Goal: Browse casually: Explore the website without a specific task or goal

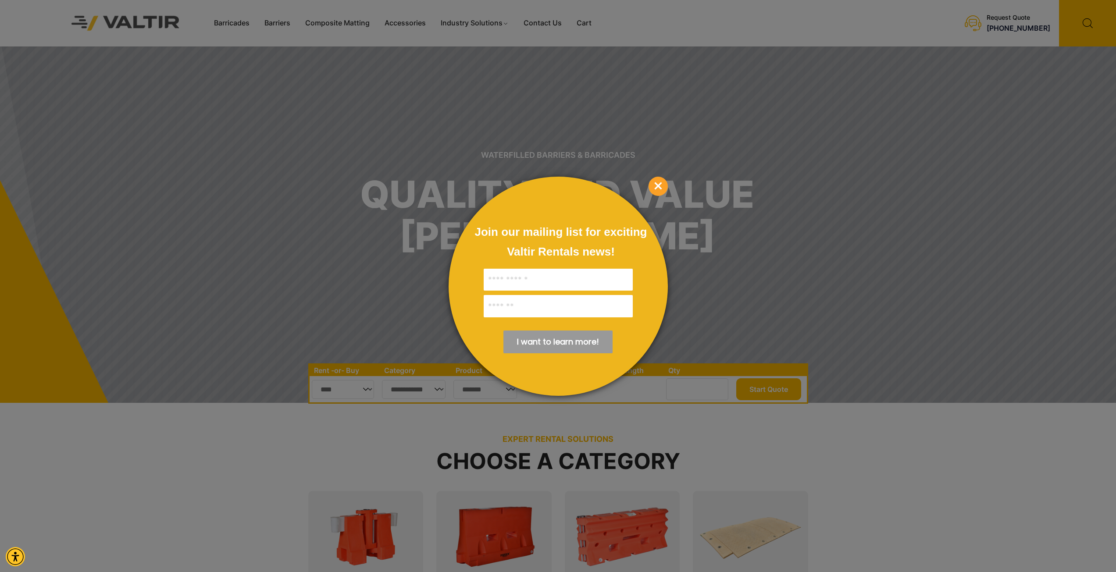
click at [657, 188] on span "×" at bounding box center [657, 186] width 19 height 19
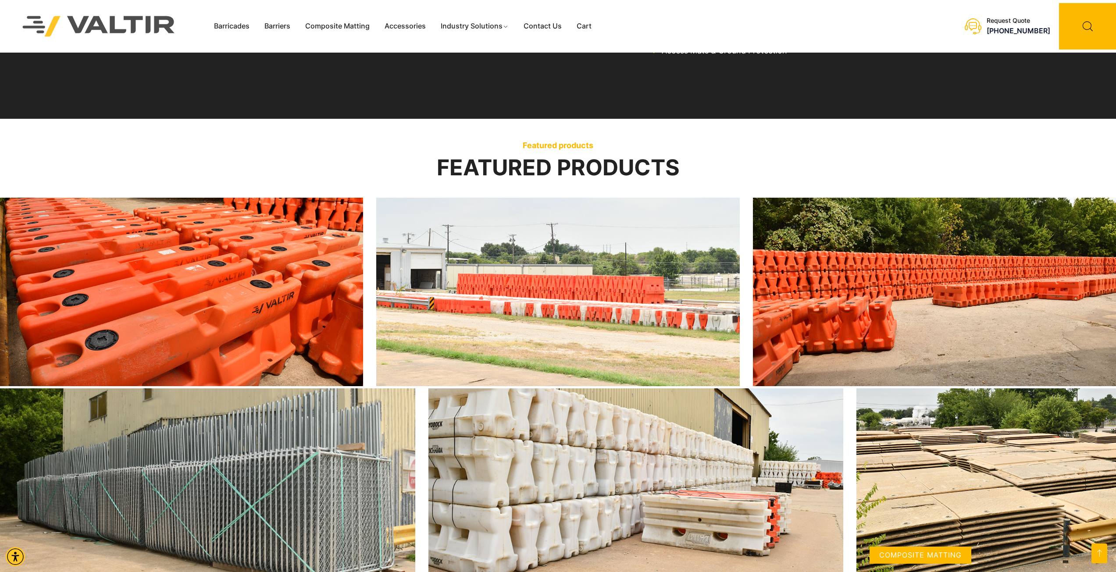
scroll to position [1315, 0]
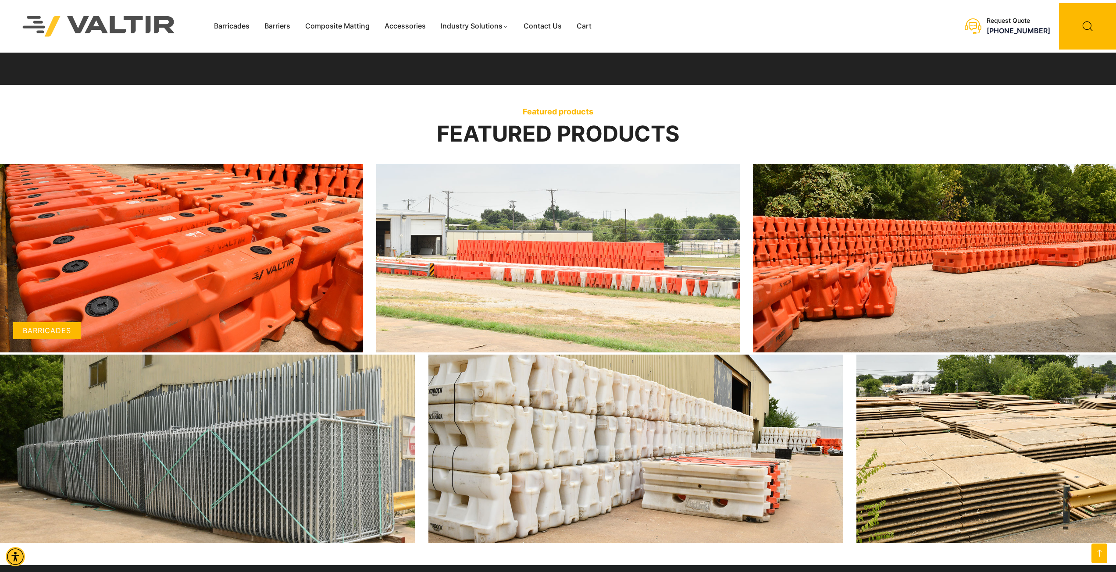
click at [245, 246] on img at bounding box center [181, 258] width 363 height 188
click at [508, 231] on img at bounding box center [557, 258] width 363 height 188
click at [904, 256] on img at bounding box center [934, 258] width 363 height 188
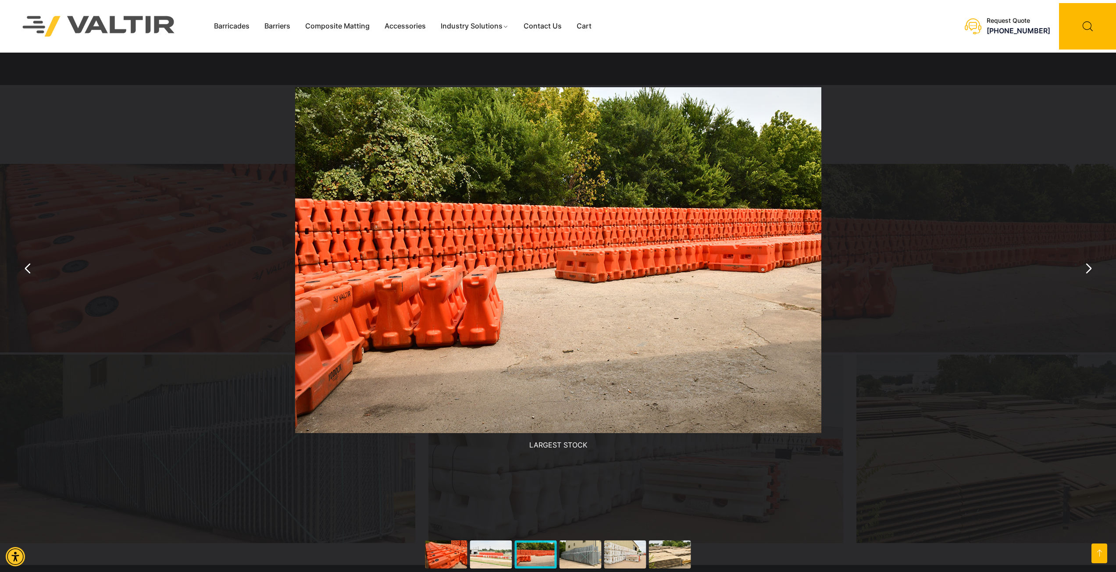
click at [576, 289] on img "You can close this modal content with the ESC key" at bounding box center [558, 260] width 526 height 346
click at [586, 299] on img "You can close this modal content with the ESC key" at bounding box center [558, 260] width 526 height 346
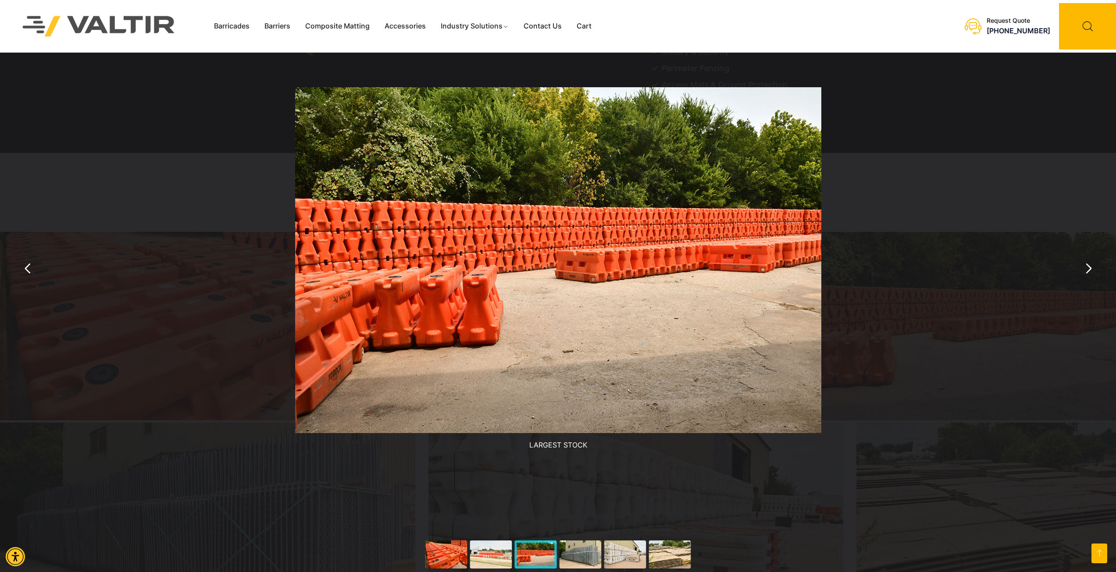
scroll to position [1227, 0]
